Goal: Task Accomplishment & Management: Manage account settings

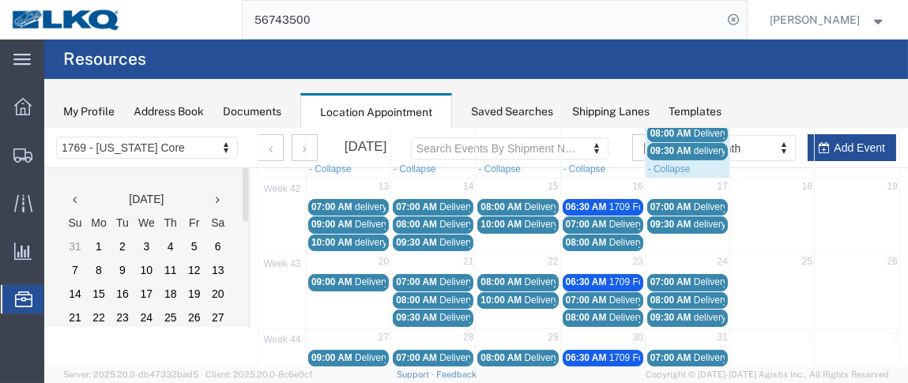
scroll to position [283, 0]
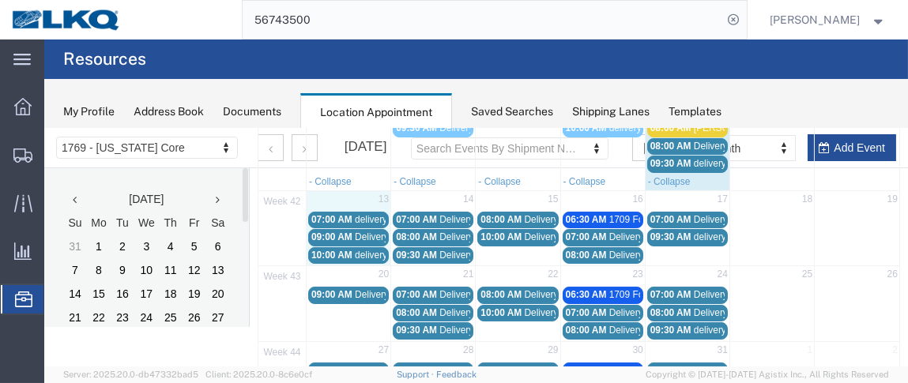
click at [342, 192] on td "13" at bounding box center [349, 200] width 85 height 20
select select "1"
select select
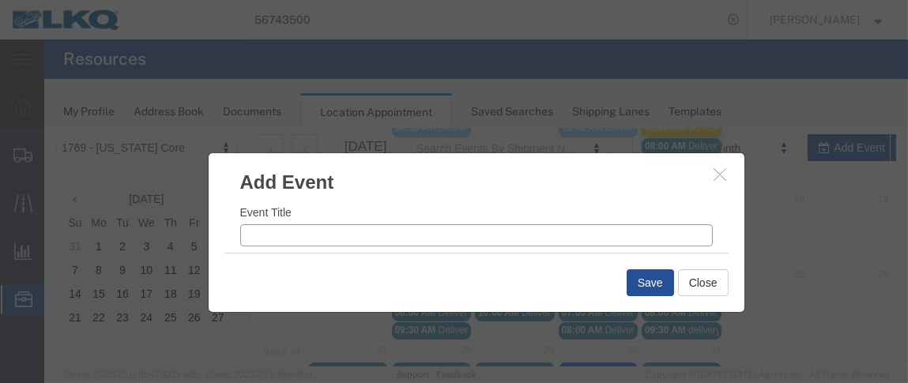
click at [289, 239] on input "Event Title" at bounding box center [476, 235] width 473 height 22
type input "XPO=5"
click at [504, 224] on input "8:13 AM" at bounding box center [600, 226] width 224 height 22
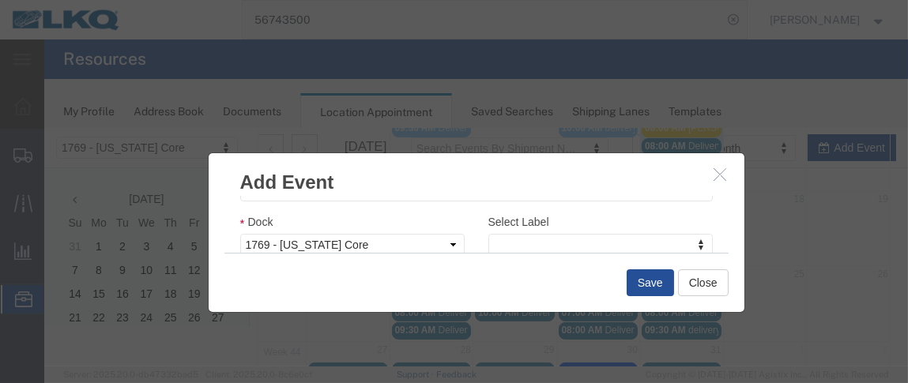
type input "7:00 AM"
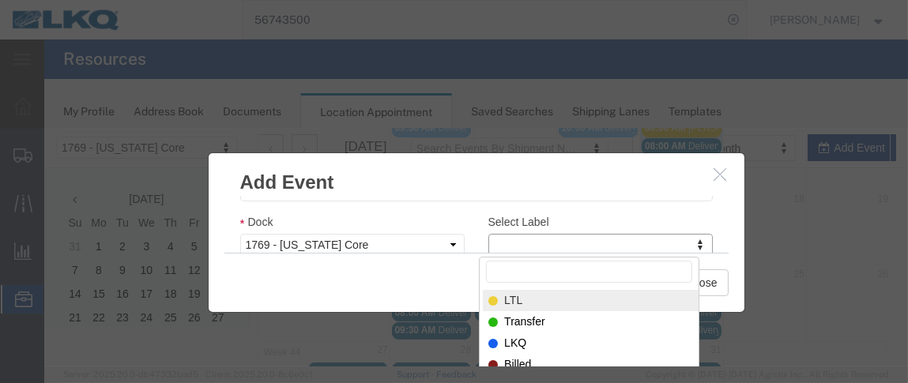
select select "25"
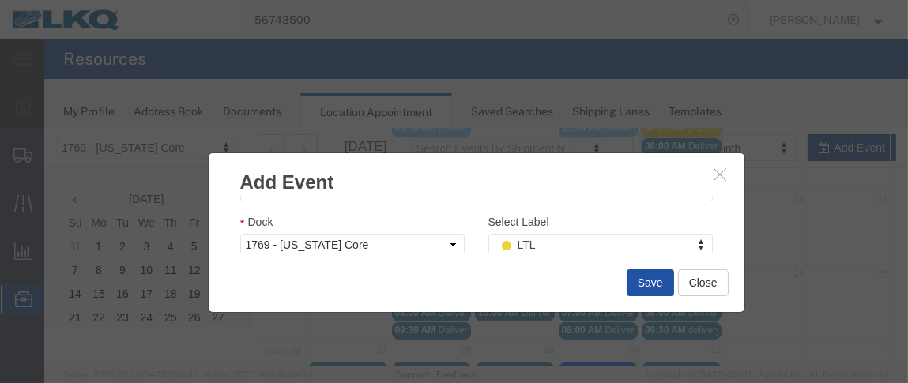
click at [628, 281] on button "Save" at bounding box center [650, 282] width 47 height 27
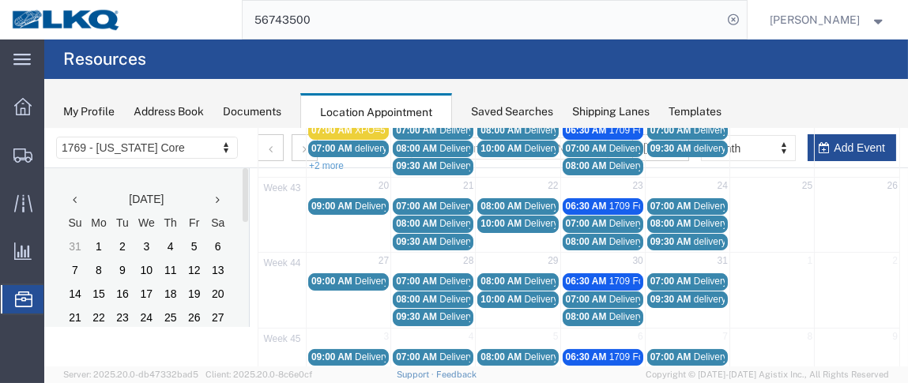
scroll to position [153, 0]
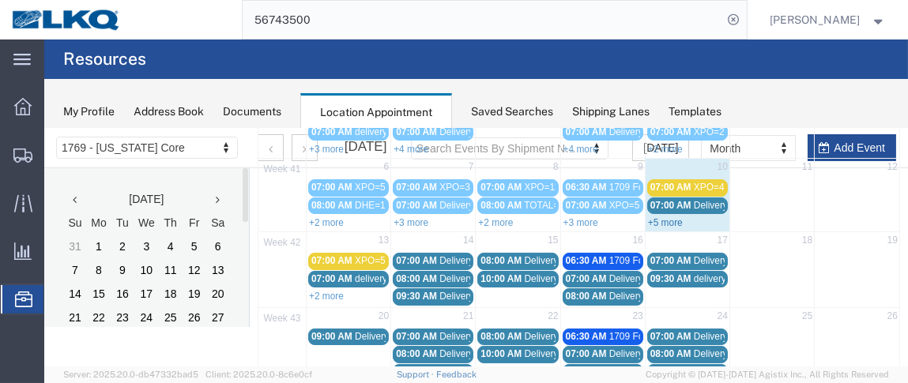
click at [669, 217] on link "+5 more" at bounding box center [665, 222] width 35 height 11
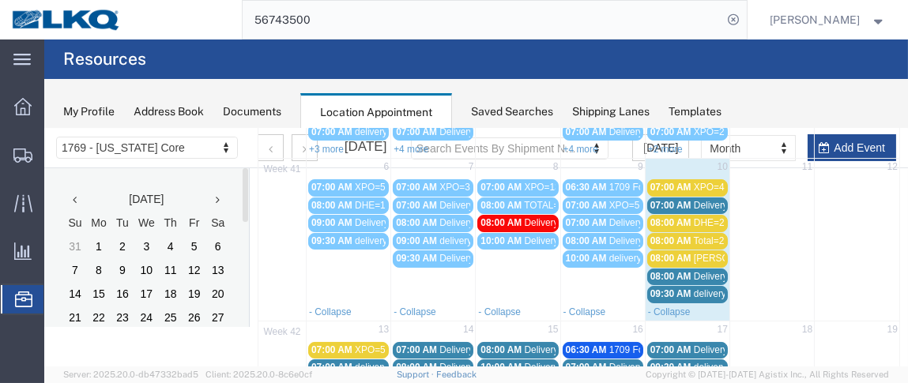
click at [695, 254] on span "[PERSON_NAME]=3" at bounding box center [738, 257] width 88 height 11
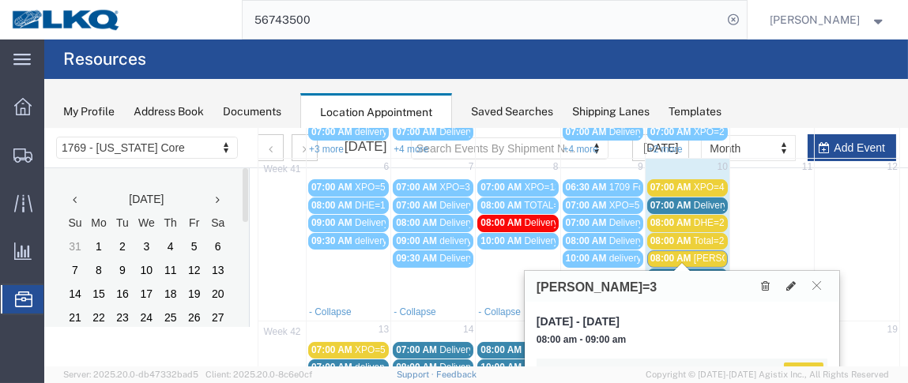
click at [337, 322] on td "13" at bounding box center [349, 330] width 85 height 20
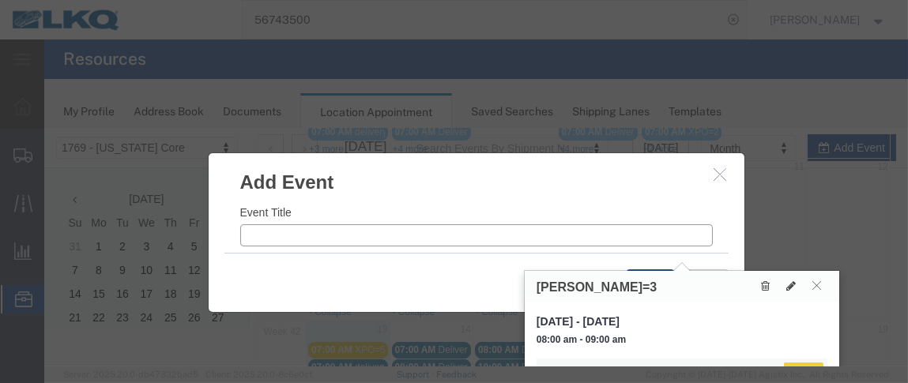
click at [318, 232] on input "Event Title" at bounding box center [476, 235] width 473 height 22
type input "e"
type input "[PERSON_NAME]=2"
click at [526, 177] on h3 "Add Event" at bounding box center [477, 174] width 536 height 43
click at [820, 285] on icon at bounding box center [816, 284] width 9 height 9
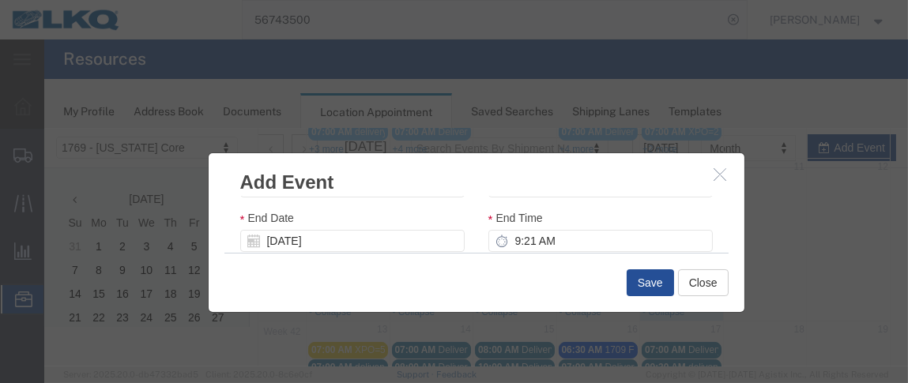
scroll to position [115, 0]
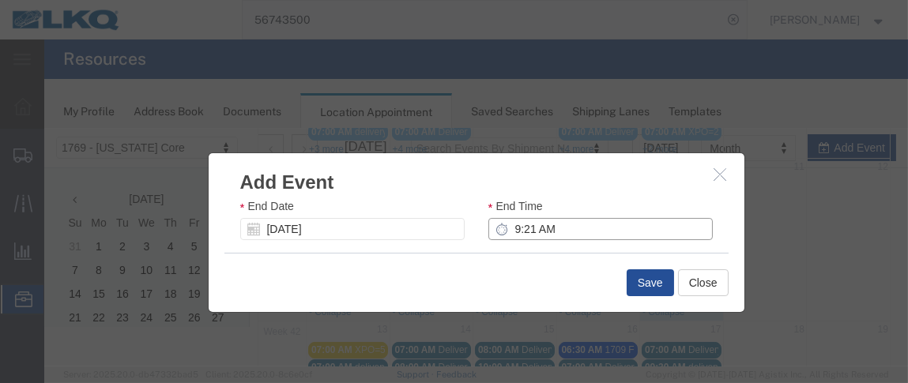
click at [509, 229] on input "9:21 AM" at bounding box center [600, 228] width 224 height 22
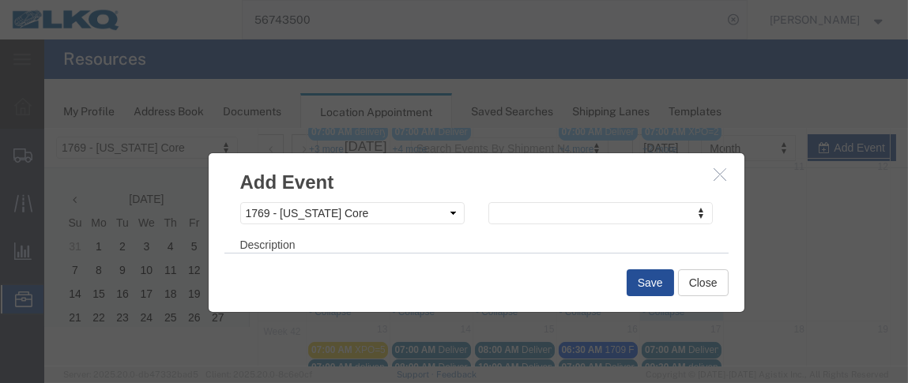
type input "8:00 AM"
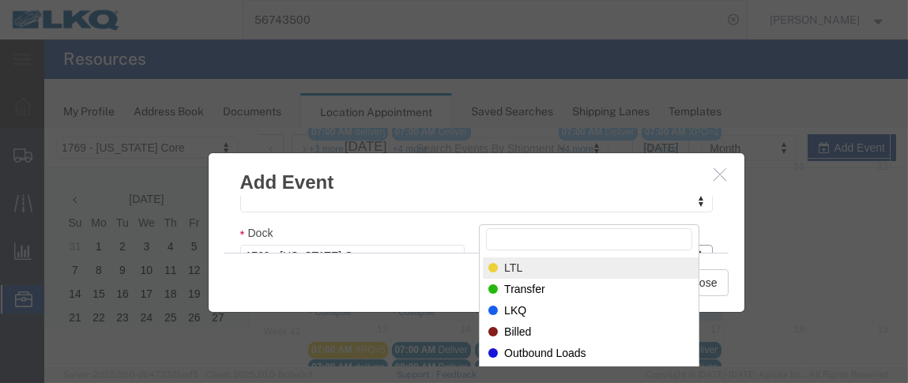
scroll to position [337, 0]
select select "25"
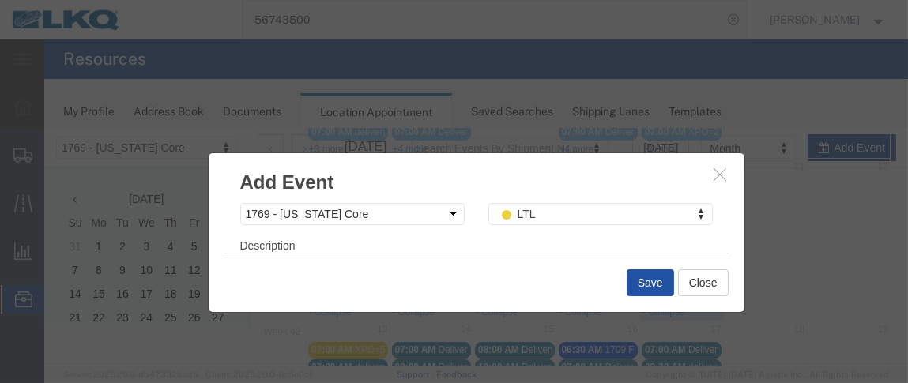
click at [627, 277] on button "Save" at bounding box center [650, 282] width 47 height 27
click at [645, 285] on button "Save" at bounding box center [650, 282] width 47 height 27
click at [647, 285] on button "Save" at bounding box center [650, 282] width 47 height 27
click at [640, 281] on button "Save" at bounding box center [650, 282] width 47 height 27
click at [686, 288] on button "Close" at bounding box center [703, 282] width 51 height 27
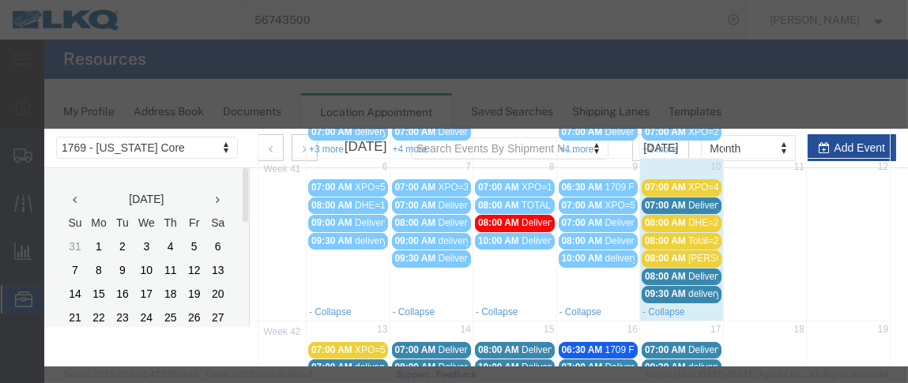
scroll to position [295, 0]
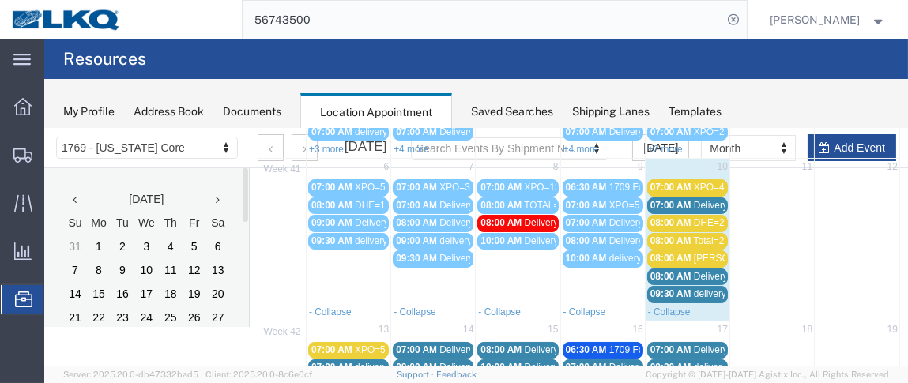
drag, startPoint x: 898, startPoint y: 202, endPoint x: 898, endPoint y: 220, distance: 18.2
click at [898, 220] on div "1769 - [US_STATE] Core Mon Tue Wed Thu Fri Sat Sun 40 29 30 1 2 3 4 5 07:00 AM …" at bounding box center [579, 319] width 658 height 608
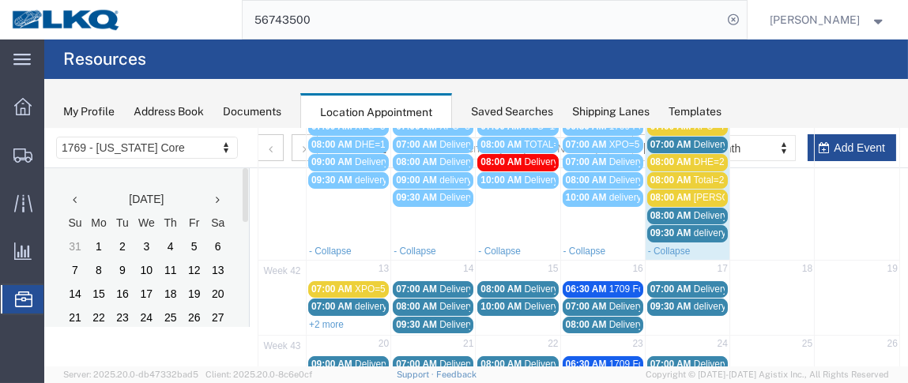
scroll to position [224, 0]
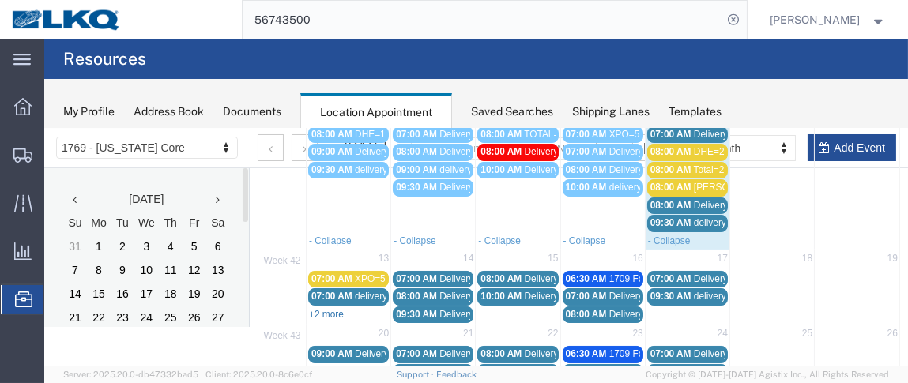
click at [329, 308] on link "+2 more" at bounding box center [326, 313] width 35 height 11
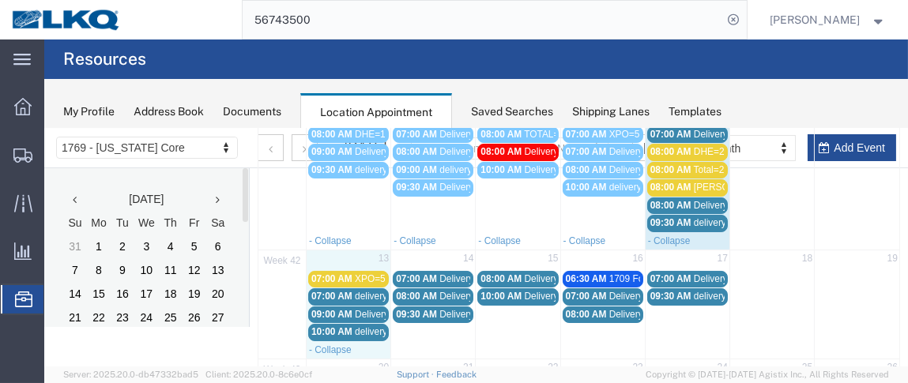
click at [348, 249] on td "13" at bounding box center [349, 259] width 85 height 20
select select "1"
select select
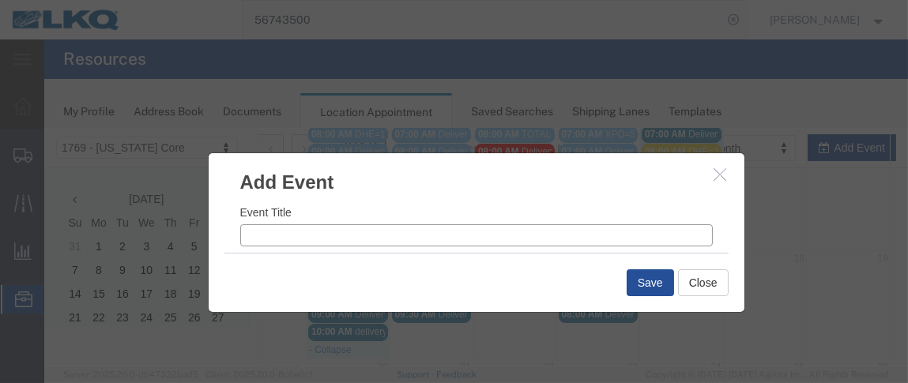
click at [341, 235] on input "Event Title" at bounding box center [476, 235] width 473 height 22
type input "e"
type input "[PERSON_NAME]=2"
drag, startPoint x: 513, startPoint y: 220, endPoint x: 556, endPoint y: 217, distance: 43.5
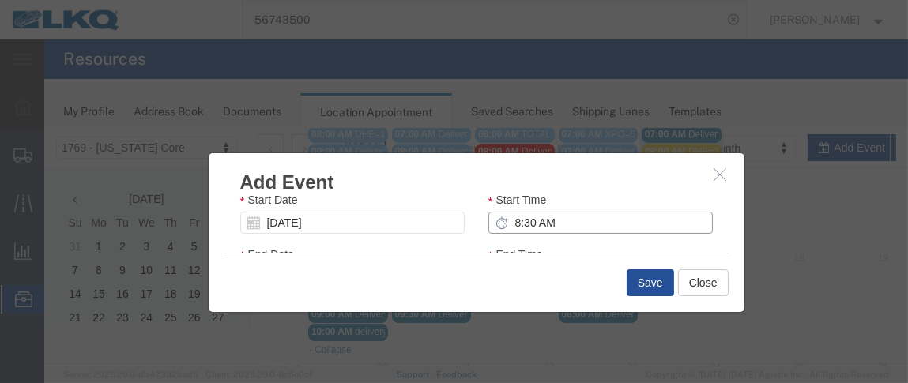
click at [513, 220] on input "8:30 AM" at bounding box center [600, 222] width 224 height 22
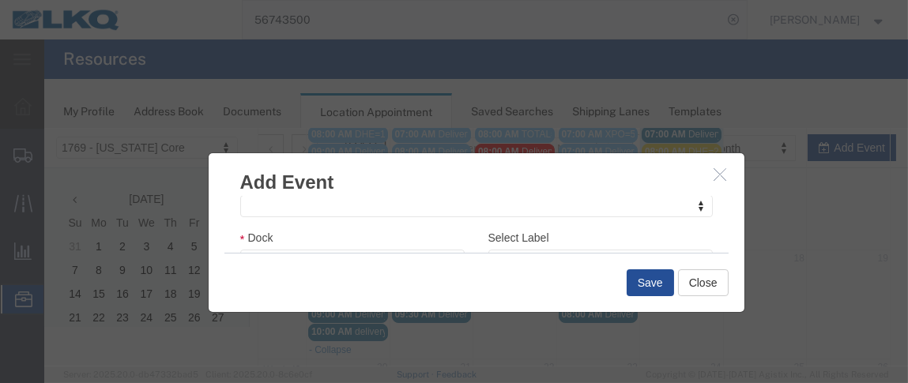
scroll to position [283, 0]
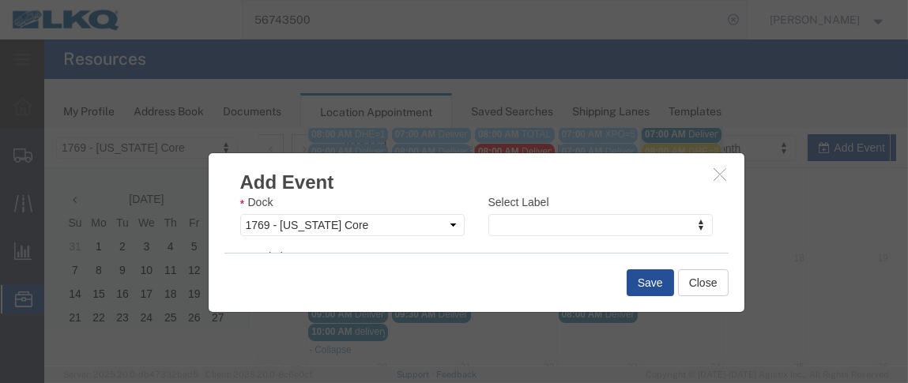
type input "8:00 AM"
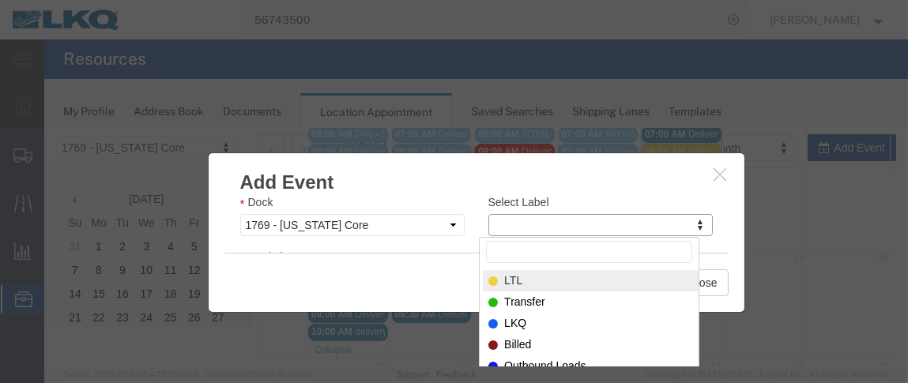
select select "25"
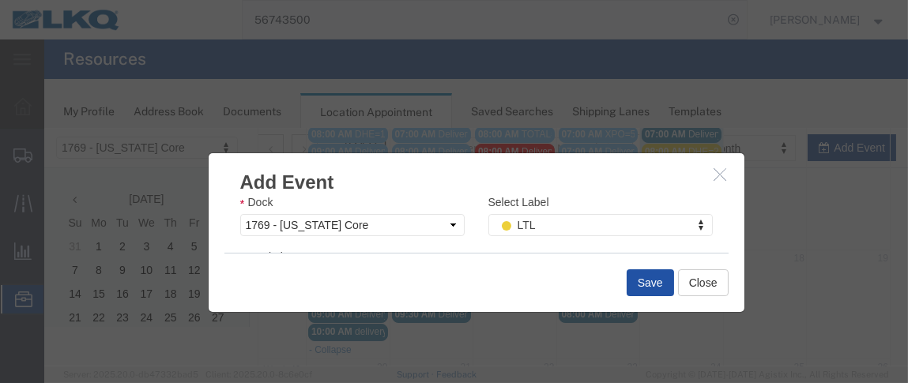
click at [650, 279] on button "Save" at bounding box center [650, 282] width 47 height 27
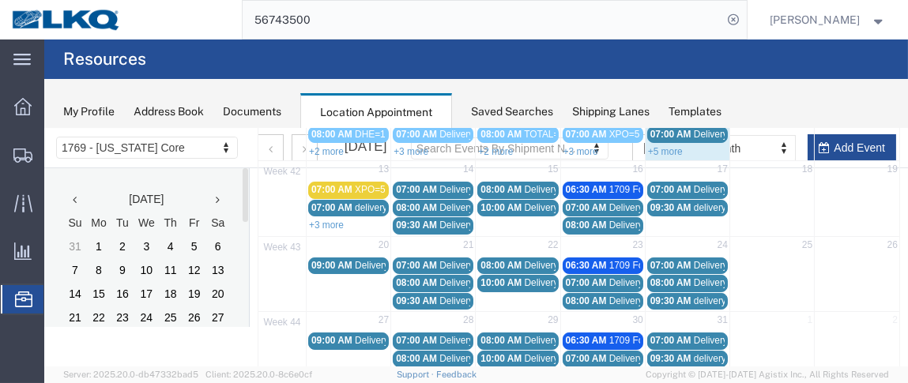
scroll to position [153, 0]
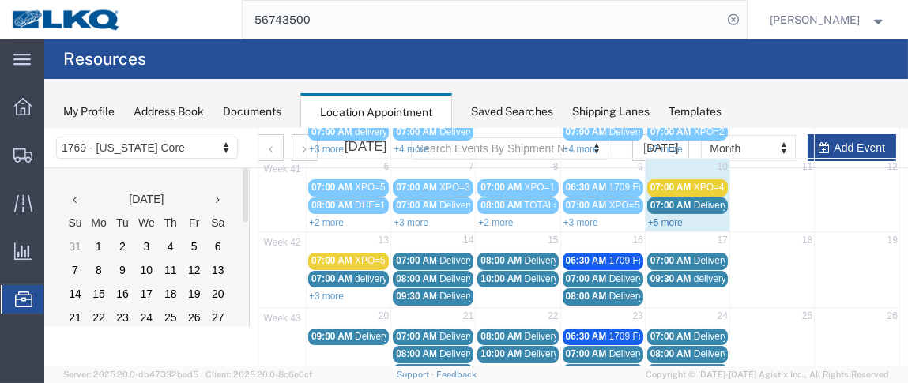
click at [657, 217] on link "+5 more" at bounding box center [665, 222] width 35 height 11
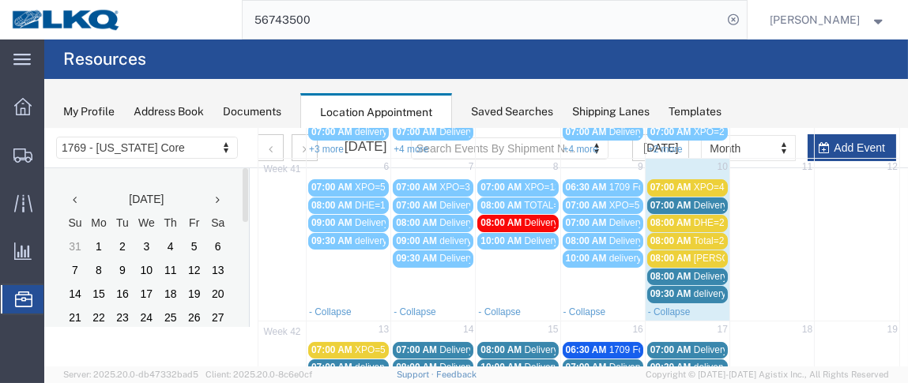
click at [672, 252] on span "08:00 AM" at bounding box center [670, 257] width 41 height 11
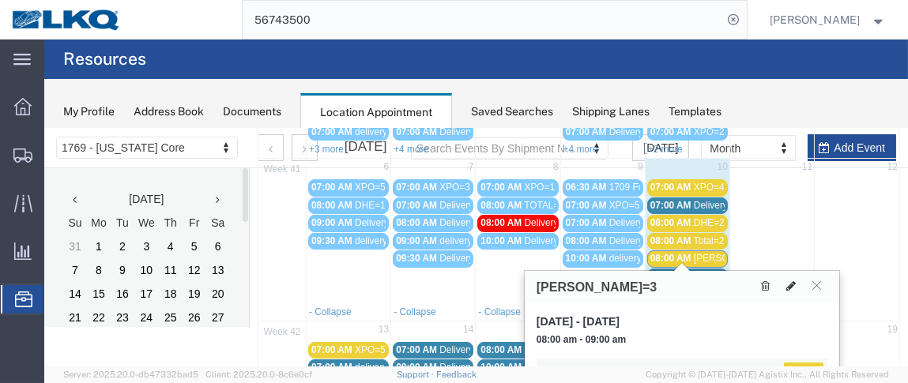
click at [789, 287] on icon at bounding box center [790, 285] width 9 height 11
select select "1"
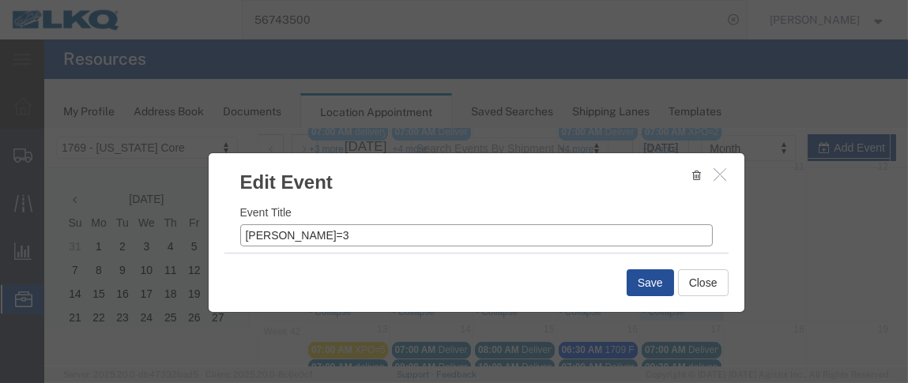
click at [301, 228] on input "[PERSON_NAME]=3" at bounding box center [476, 235] width 473 height 22
type input "[PERSON_NAME]=1"
click at [649, 278] on button "Save" at bounding box center [650, 282] width 47 height 27
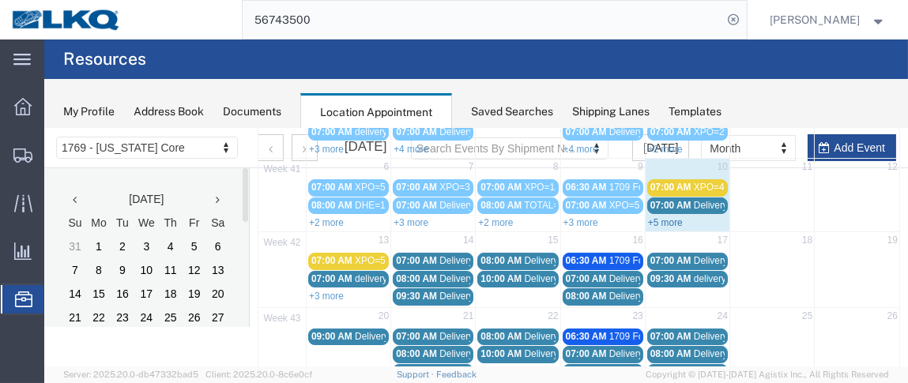
click at [665, 217] on link "+5 more" at bounding box center [665, 222] width 35 height 11
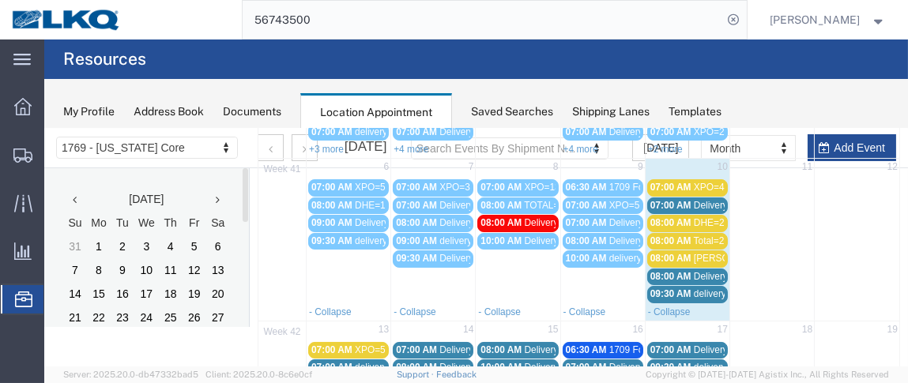
click at [678, 199] on span "07:00 AM" at bounding box center [670, 204] width 41 height 11
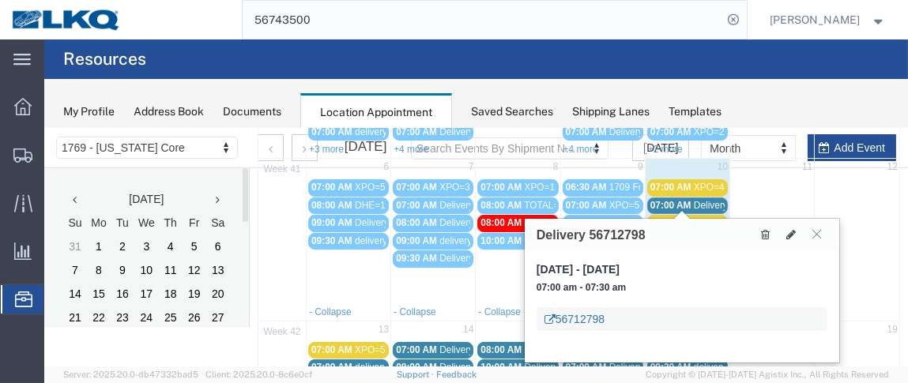
click at [578, 319] on link "56712798" at bounding box center [575, 319] width 60 height 16
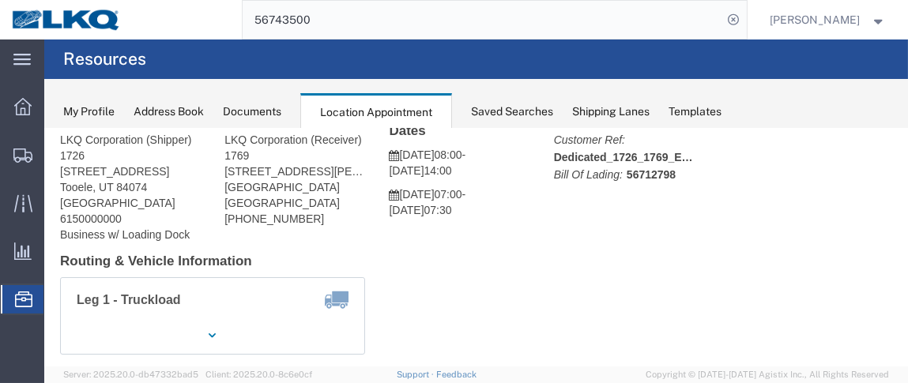
scroll to position [77, 0]
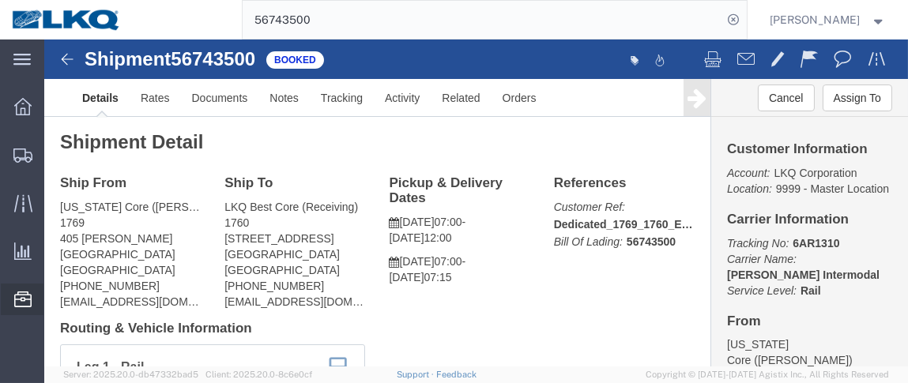
click at [0, 0] on span "Location Appointment" at bounding box center [0, 0] width 0 height 0
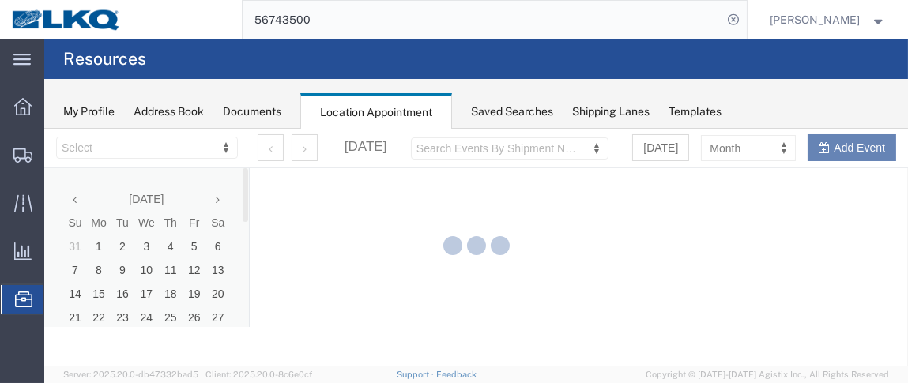
select select "28716"
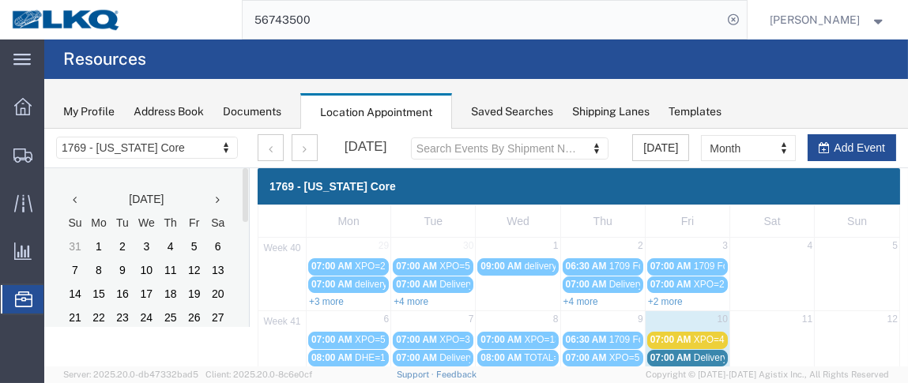
click at [650, 352] on span "07:00 AM" at bounding box center [670, 357] width 41 height 11
click at [677, 352] on span "07:00 AM" at bounding box center [670, 357] width 41 height 11
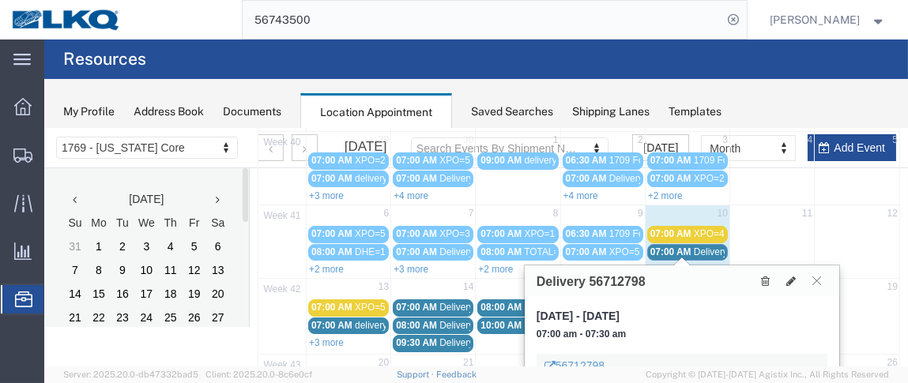
scroll to position [117, 0]
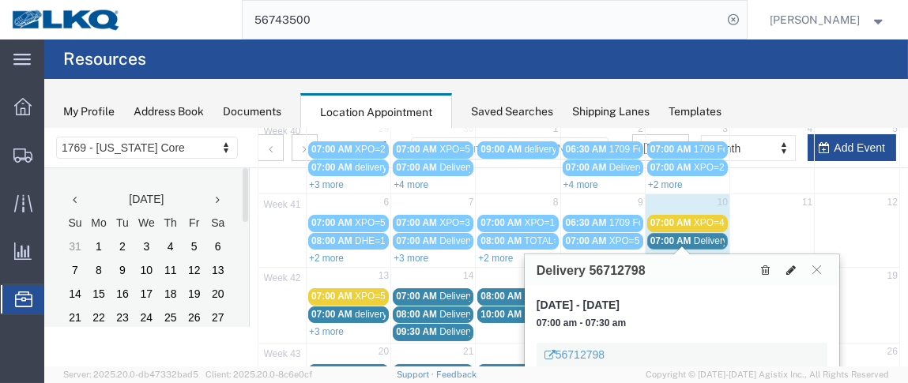
click at [792, 267] on icon at bounding box center [790, 269] width 9 height 11
select select "1"
select select
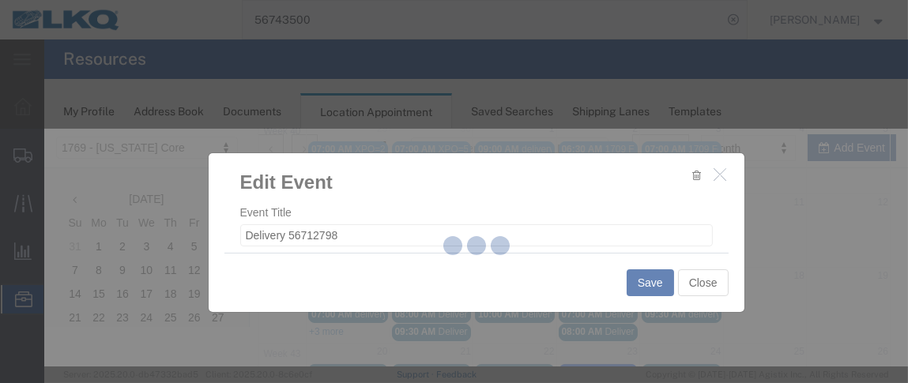
select select
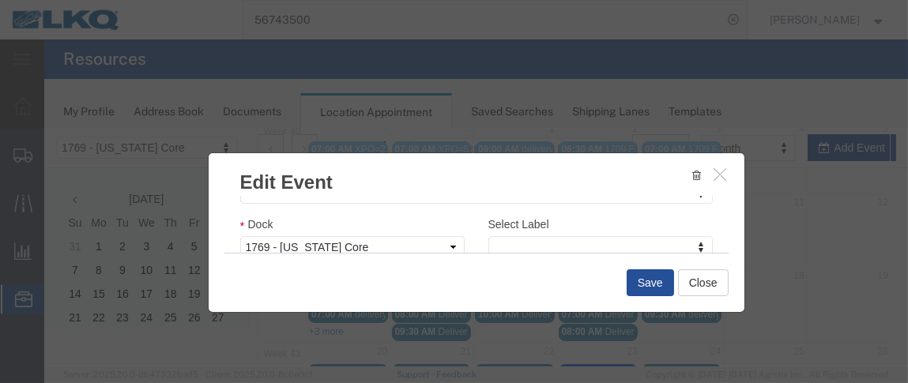
scroll to position [281, 0]
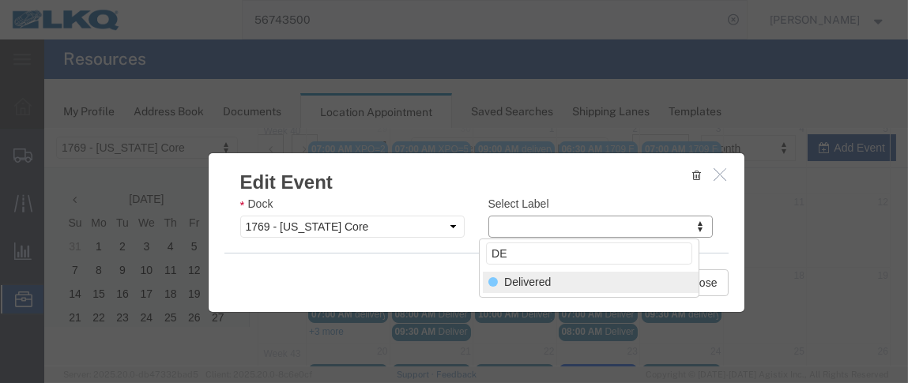
type input "DE"
select select "40"
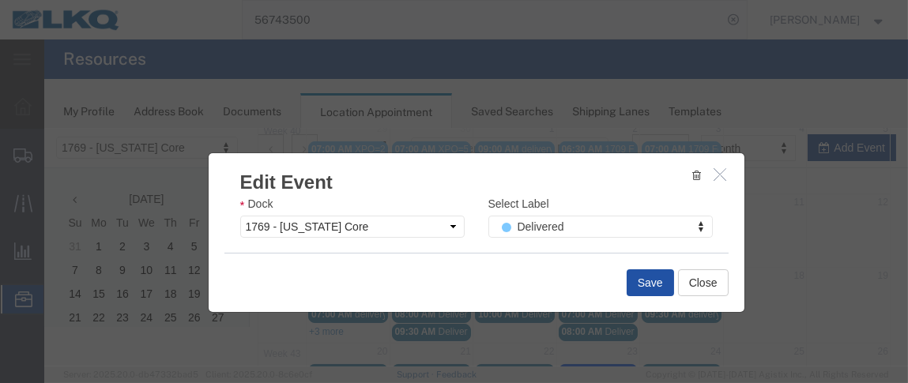
click at [648, 289] on button "Save" at bounding box center [650, 282] width 47 height 27
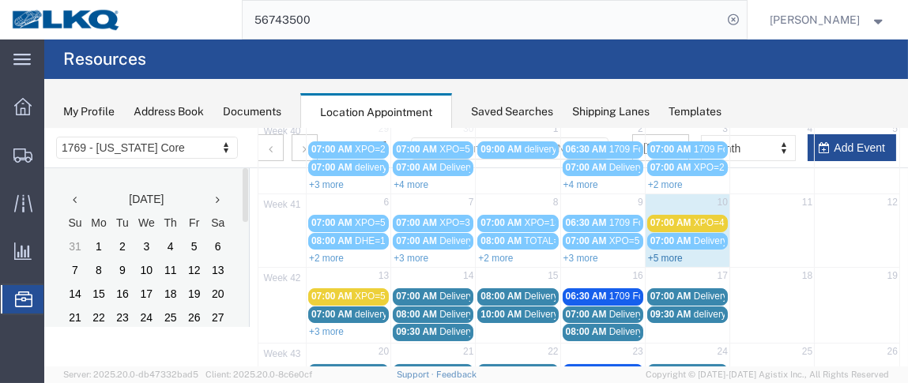
click at [655, 254] on link "+5 more" at bounding box center [665, 257] width 35 height 11
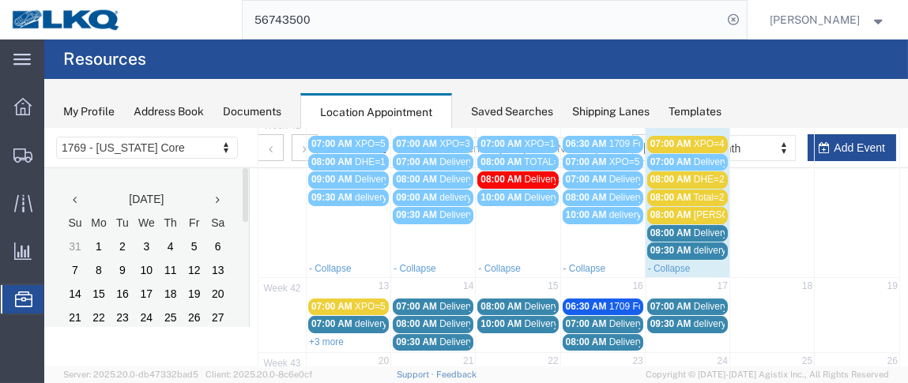
scroll to position [202, 0]
